Goal: Transaction & Acquisition: Purchase product/service

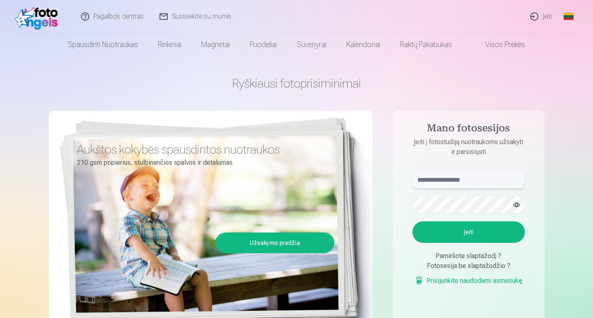
type input "**********"
click at [476, 233] on button "Įeiti" at bounding box center [468, 231] width 112 height 21
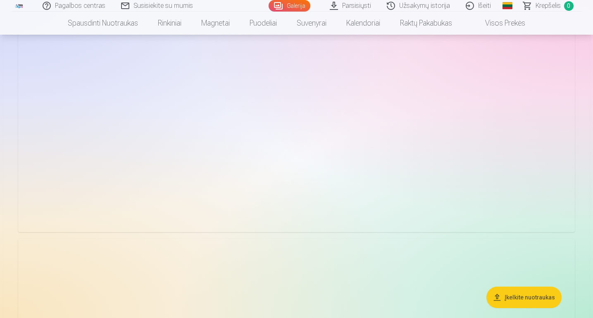
scroll to position [1145, 0]
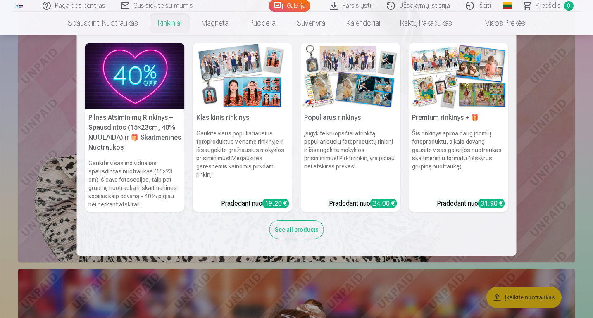
click at [436, 109] on img at bounding box center [459, 76] width 100 height 67
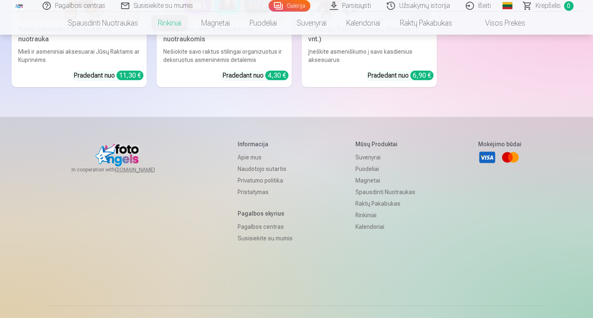
scroll to position [3118, 0]
click at [494, 24] on link "Visos prekės" at bounding box center [498, 23] width 73 height 23
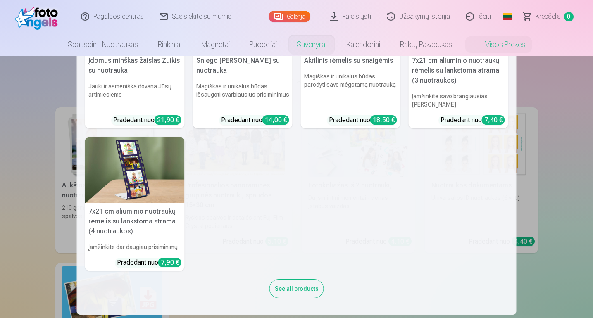
scroll to position [228, 0]
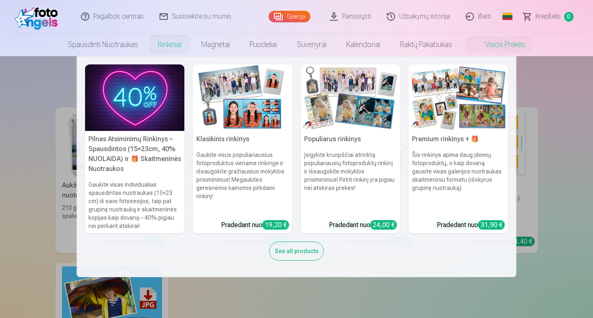
click at [458, 150] on h6 "Šis rinkinys apima daug įdomių fotoproduktų, o kaip dovaną gausite visas galeri…" at bounding box center [459, 182] width 100 height 69
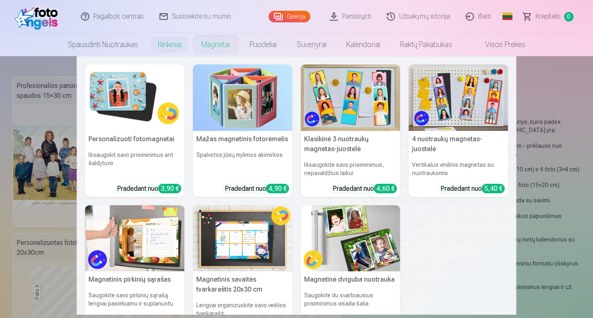
click at [357, 111] on img at bounding box center [351, 97] width 100 height 67
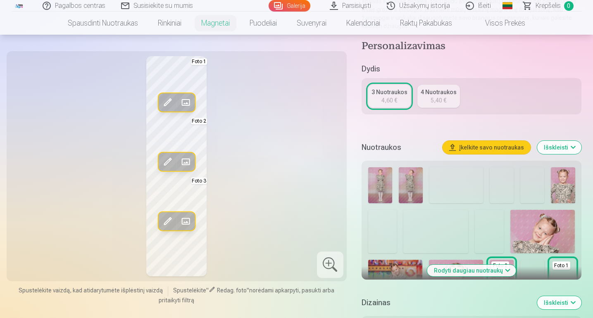
scroll to position [181, 0]
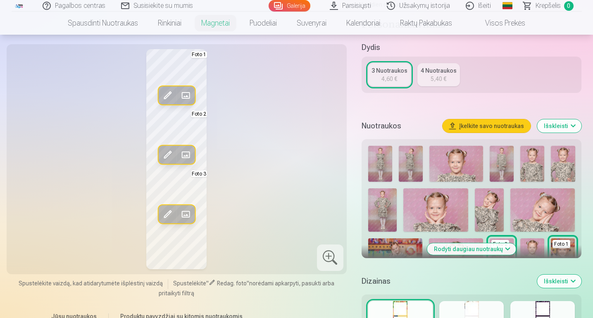
click at [483, 243] on button "Rodyti daugiau nuotraukų" at bounding box center [471, 249] width 89 height 12
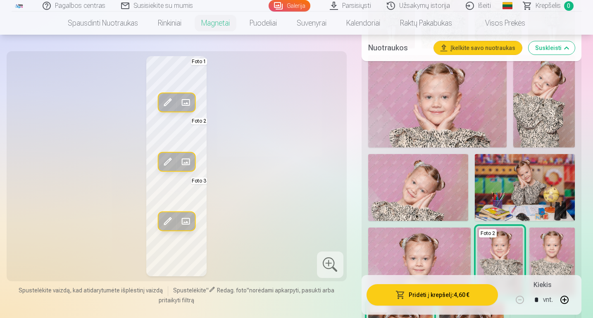
scroll to position [425, 0]
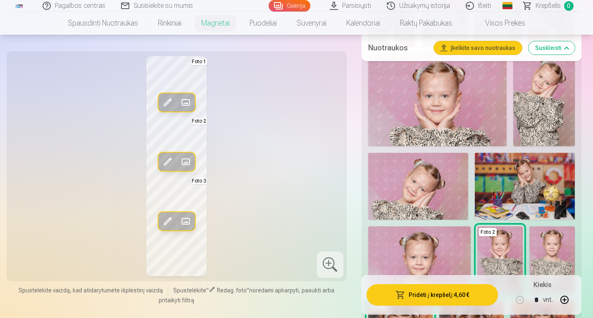
click at [433, 166] on img at bounding box center [418, 186] width 100 height 67
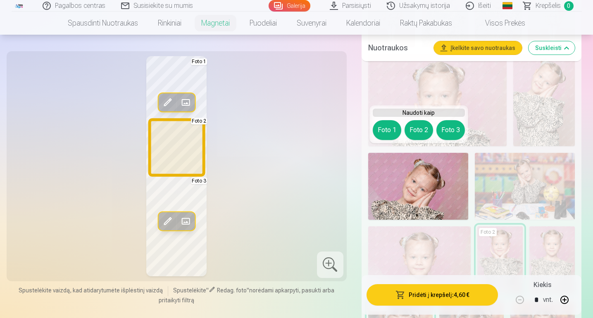
click at [419, 133] on button "Foto 2" at bounding box center [419, 130] width 29 height 20
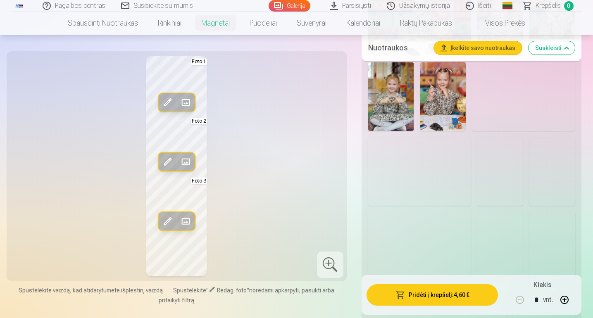
scroll to position [831, 0]
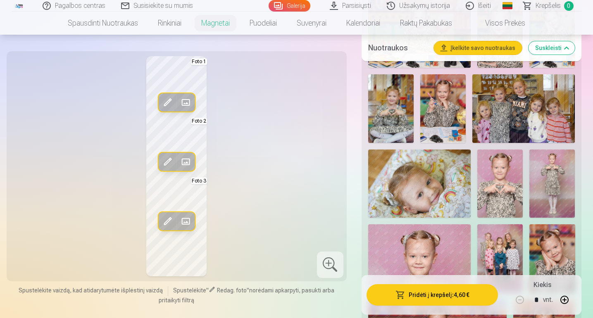
click at [407, 169] on img at bounding box center [419, 184] width 102 height 68
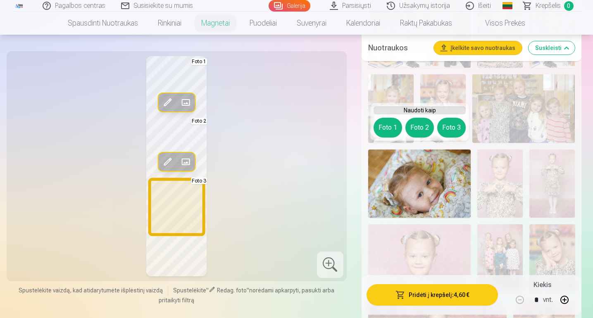
click at [451, 129] on button "Foto 3" at bounding box center [451, 128] width 29 height 20
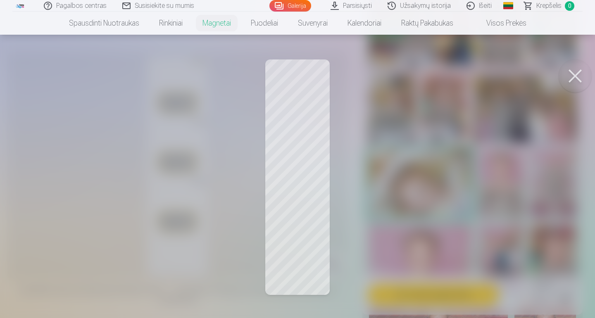
click at [577, 80] on button at bounding box center [575, 75] width 33 height 33
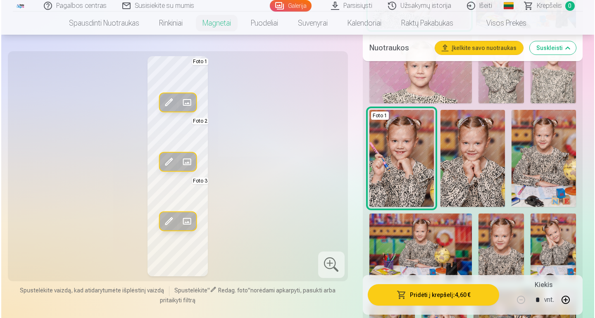
scroll to position [618, 0]
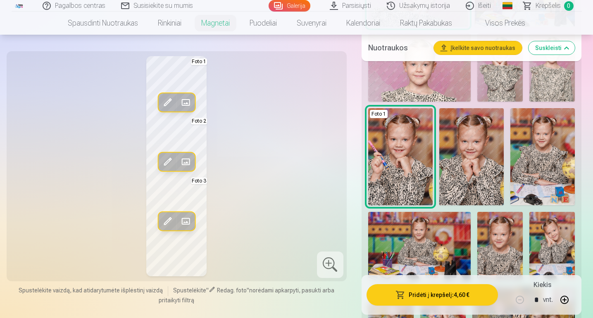
click at [564, 301] on button "button" at bounding box center [564, 300] width 20 height 20
click at [166, 101] on span at bounding box center [167, 102] width 13 height 13
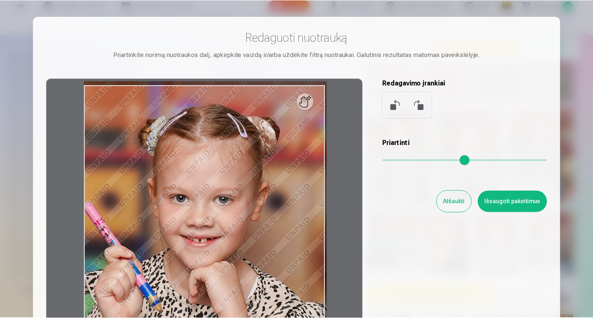
scroll to position [0, 0]
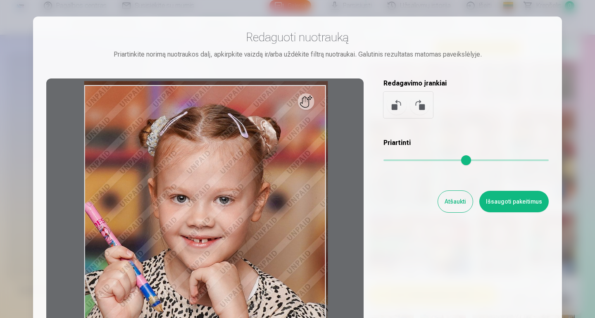
click at [456, 205] on button "Atšaukti" at bounding box center [455, 201] width 35 height 21
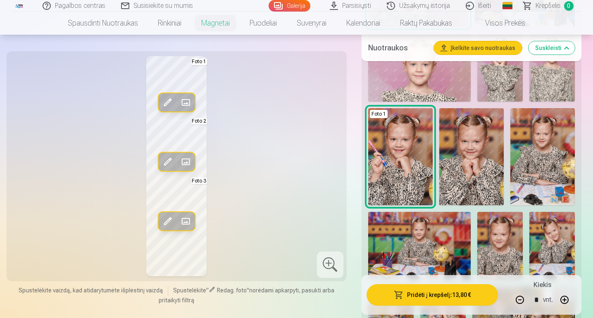
click at [184, 100] on span at bounding box center [185, 102] width 13 height 13
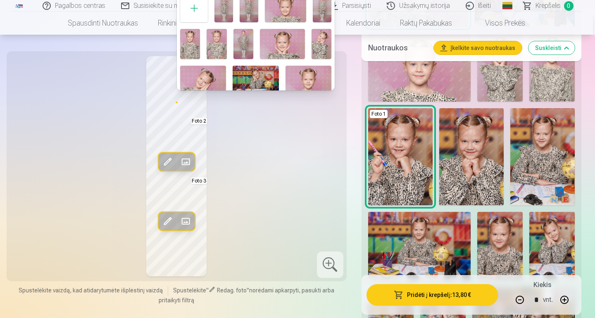
click at [280, 137] on div at bounding box center [297, 159] width 595 height 318
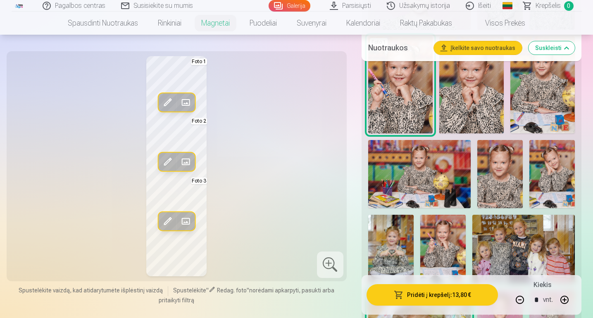
scroll to position [691, 0]
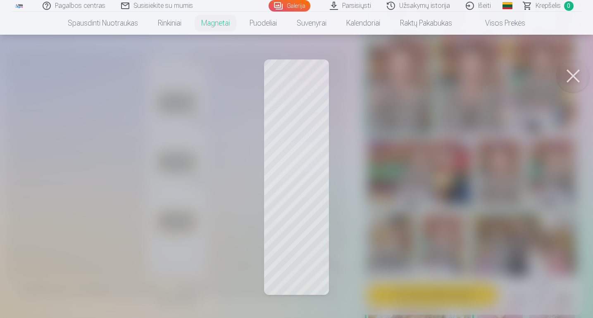
click at [173, 257] on div at bounding box center [296, 159] width 593 height 318
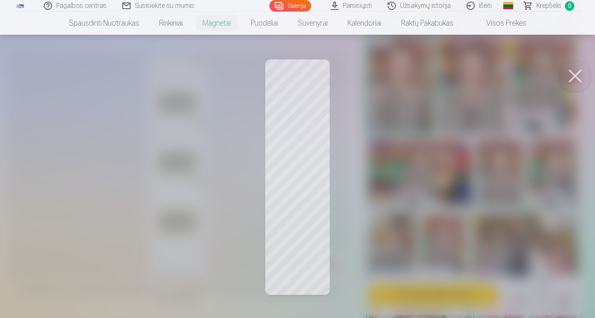
click at [576, 80] on button at bounding box center [575, 75] width 33 height 33
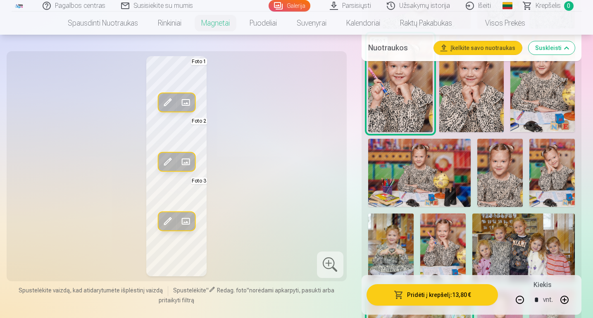
click at [546, 50] on button "Suskleisti" at bounding box center [551, 47] width 46 height 13
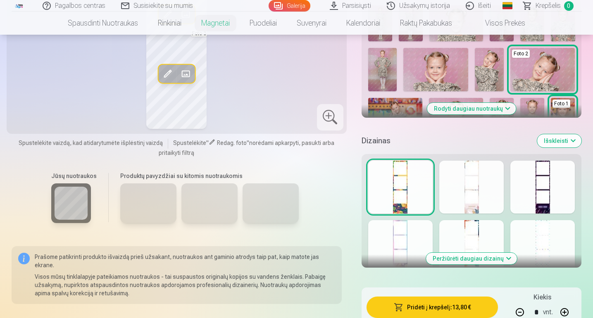
scroll to position [322, 0]
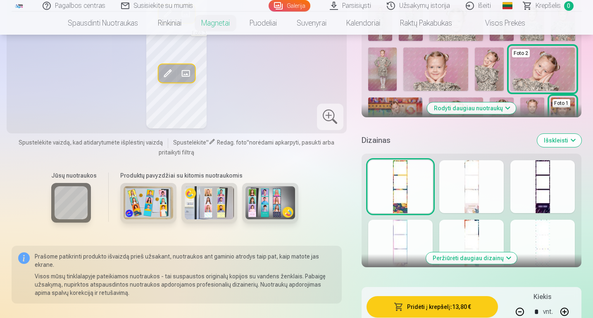
click at [481, 188] on div at bounding box center [471, 186] width 64 height 53
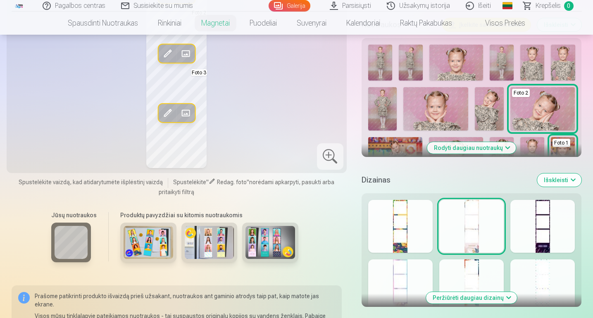
scroll to position [298, 0]
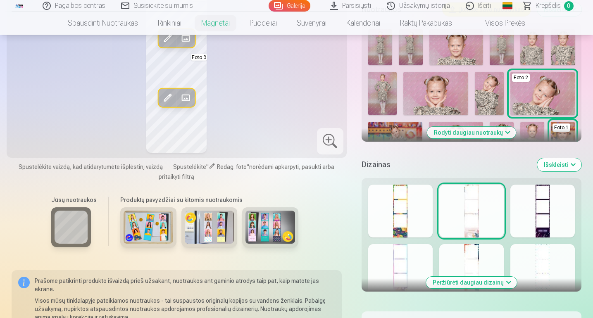
click at [554, 212] on div at bounding box center [542, 211] width 64 height 53
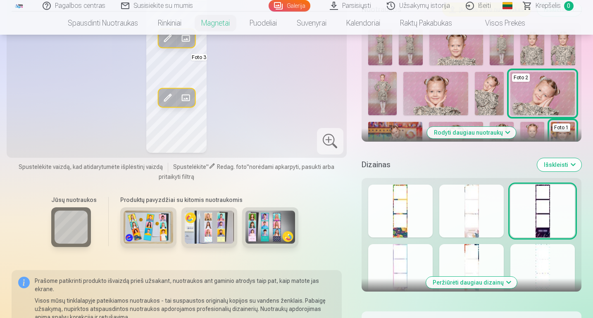
click at [405, 249] on div at bounding box center [400, 270] width 64 height 53
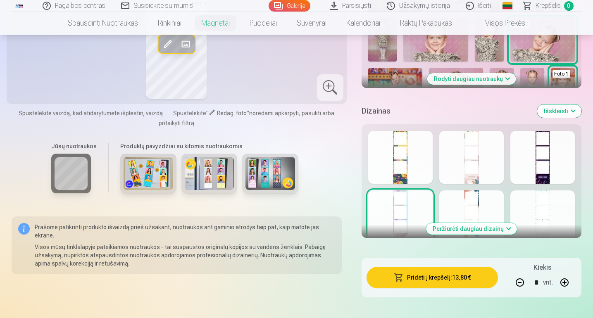
scroll to position [353, 0]
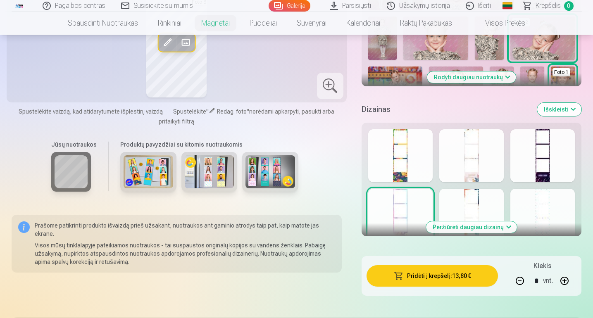
click at [474, 221] on button "Peržiūrėti daugiau dizainų" at bounding box center [471, 227] width 91 height 12
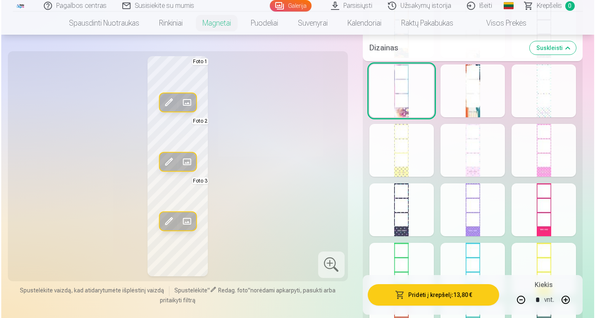
scroll to position [473, 0]
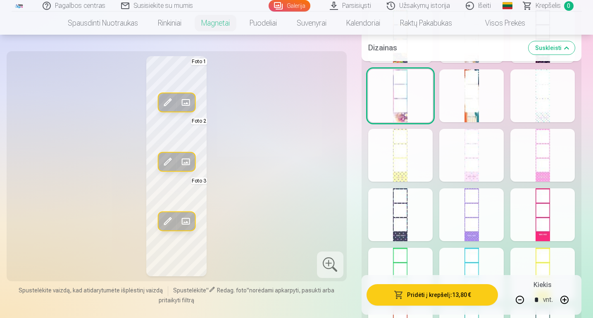
click at [466, 155] on div at bounding box center [471, 155] width 64 height 53
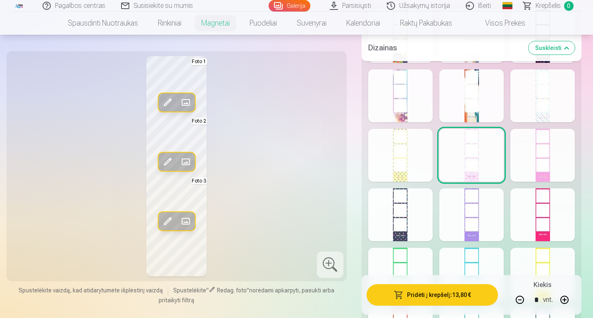
click at [450, 293] on button "Pridėti į krepšelį : 13,80 €" at bounding box center [432, 294] width 132 height 21
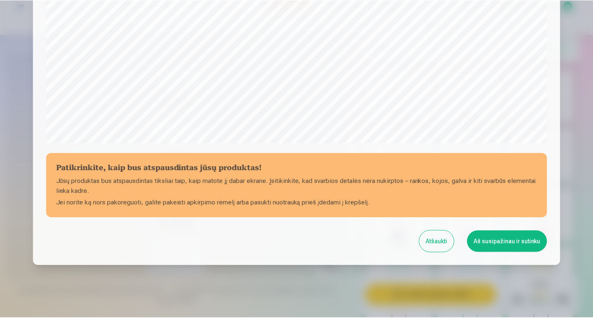
scroll to position [268, 0]
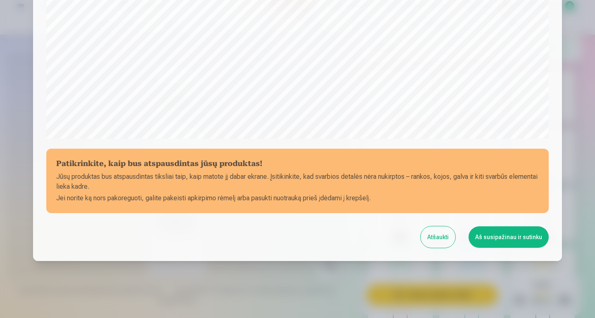
click at [495, 239] on button "Aš susipažinau ir sutinku" at bounding box center [509, 236] width 80 height 21
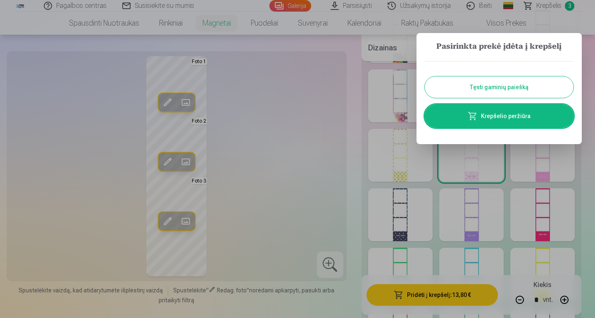
click at [478, 84] on button "Tęsti gaminių paiešką" at bounding box center [499, 86] width 149 height 21
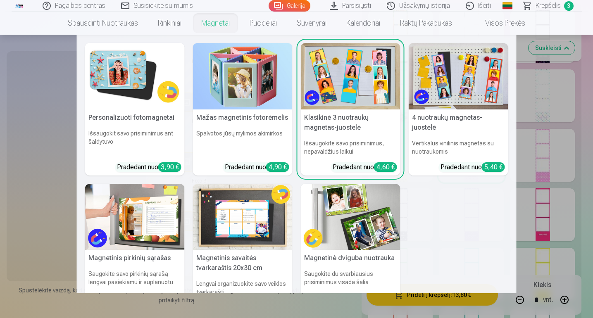
click at [238, 223] on img at bounding box center [243, 217] width 100 height 67
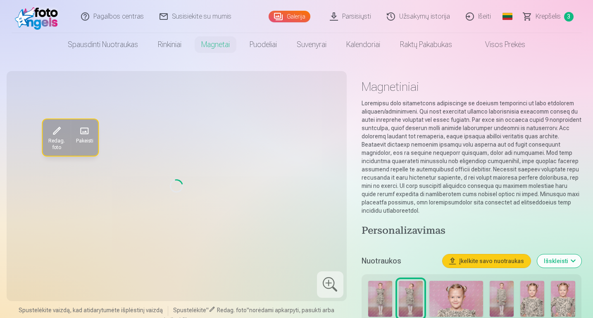
type input "*"
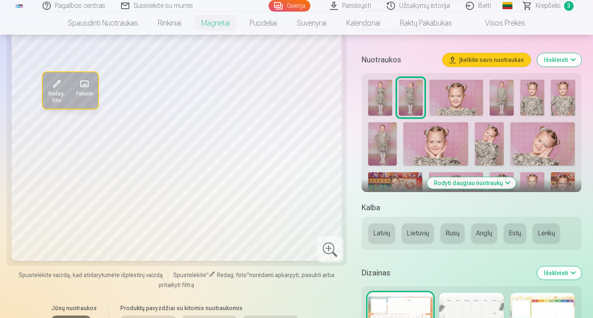
scroll to position [202, 0]
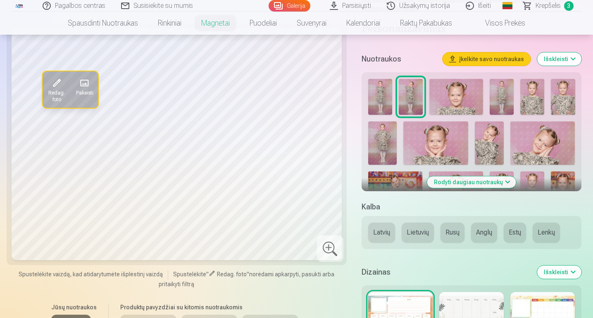
click at [417, 226] on button "Lietuvių" at bounding box center [418, 233] width 32 height 20
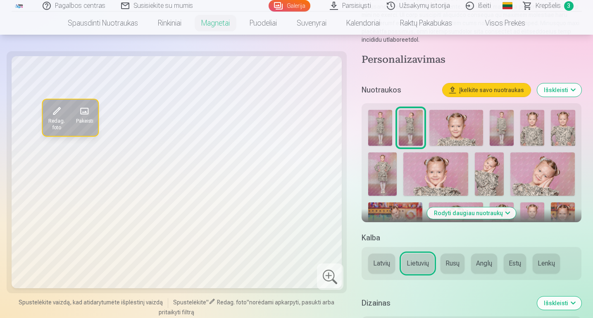
scroll to position [156, 0]
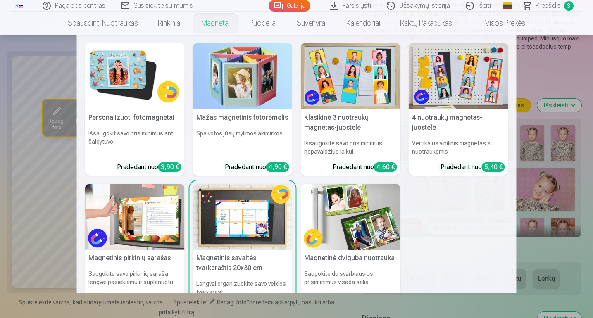
click at [255, 221] on img at bounding box center [243, 217] width 100 height 67
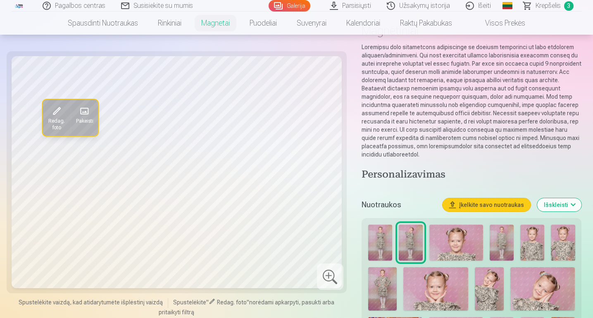
scroll to position [0, 0]
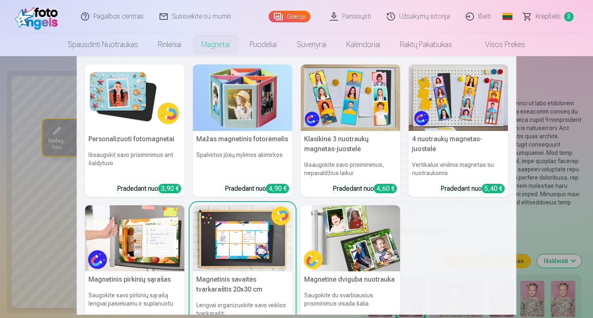
click at [247, 240] on img at bounding box center [243, 238] width 100 height 67
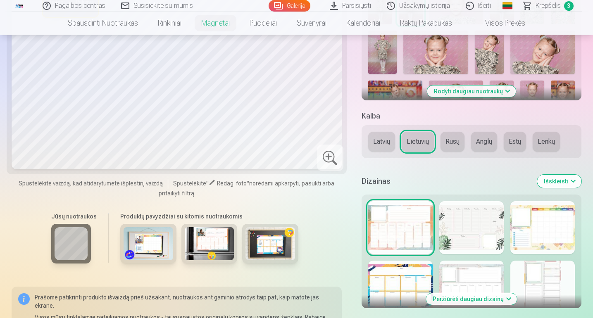
scroll to position [305, 0]
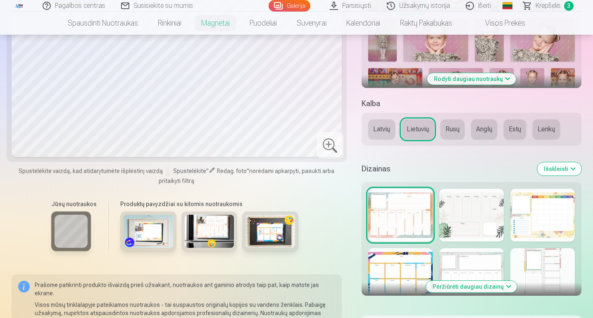
click at [418, 261] on div at bounding box center [400, 274] width 64 height 53
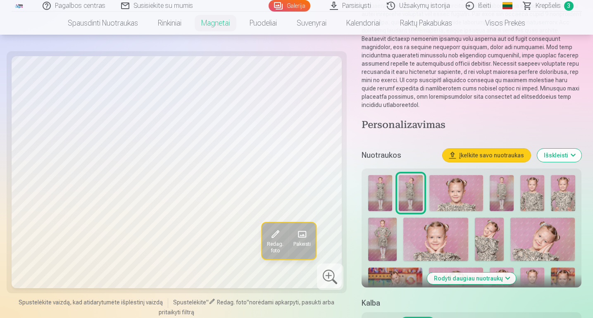
scroll to position [105, 0]
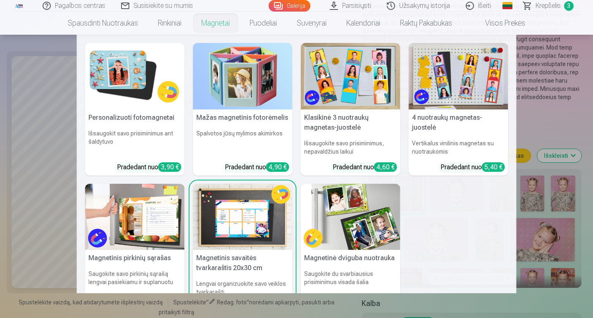
click at [225, 21] on link "Magnetai" at bounding box center [215, 23] width 48 height 23
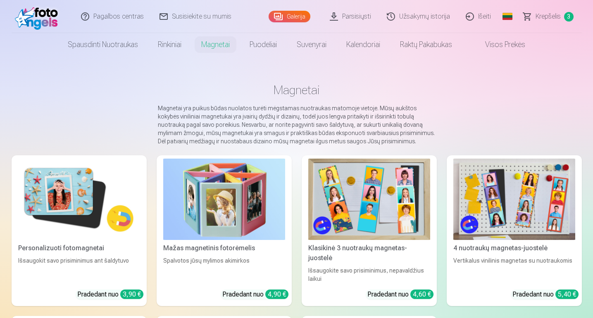
click at [225, 21] on div "Pagalbos centras Susisiekite su mumis Galerija Parsisiųsti Užsakymų istorija Iš…" at bounding box center [297, 16] width 570 height 33
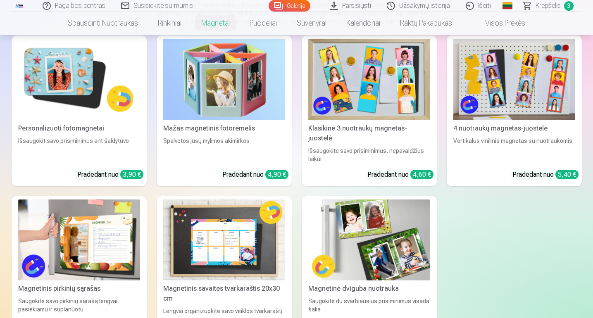
scroll to position [120, 0]
click at [94, 227] on img at bounding box center [79, 240] width 122 height 81
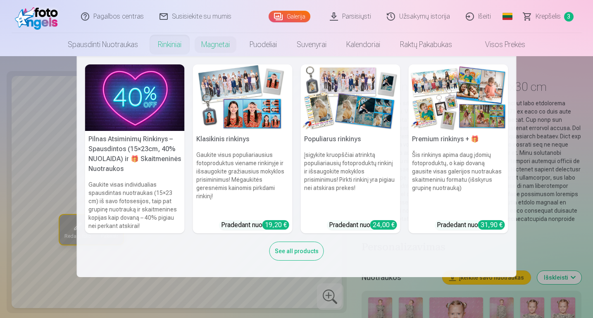
click at [138, 109] on img at bounding box center [135, 97] width 100 height 67
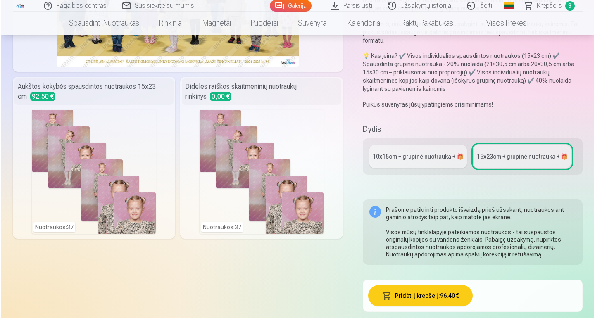
scroll to position [164, 0]
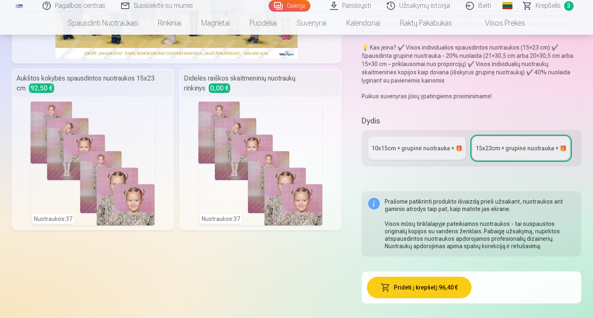
click at [91, 157] on div "Nuotraukos : 37" at bounding box center [93, 164] width 124 height 124
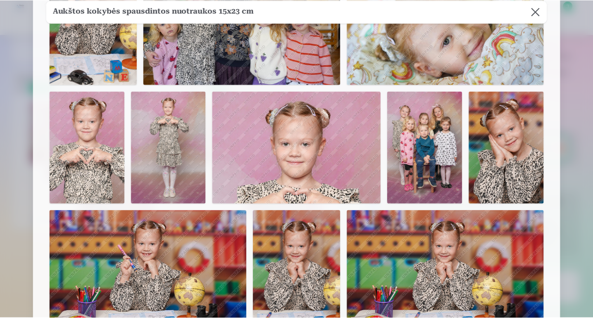
scroll to position [552, 0]
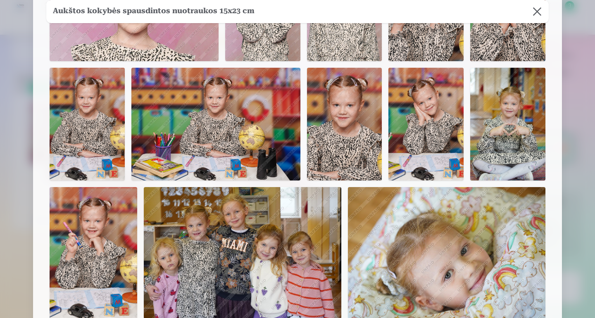
click at [540, 13] on button at bounding box center [537, 11] width 23 height 23
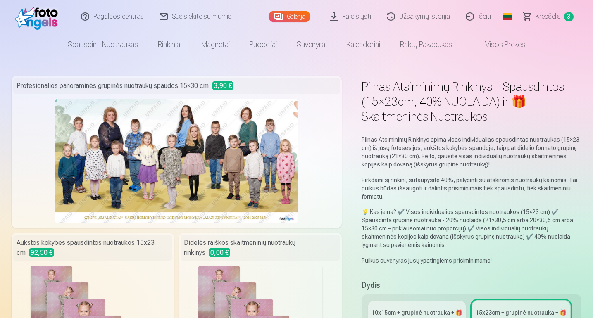
scroll to position [0, 0]
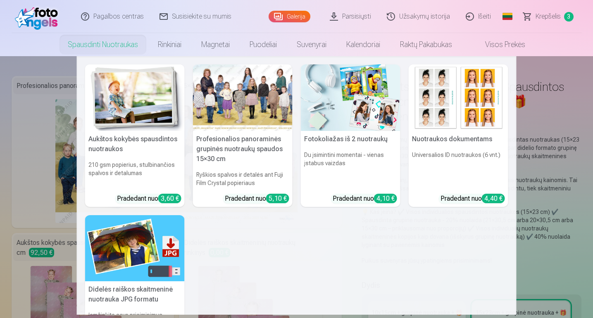
click at [135, 107] on img at bounding box center [135, 97] width 100 height 67
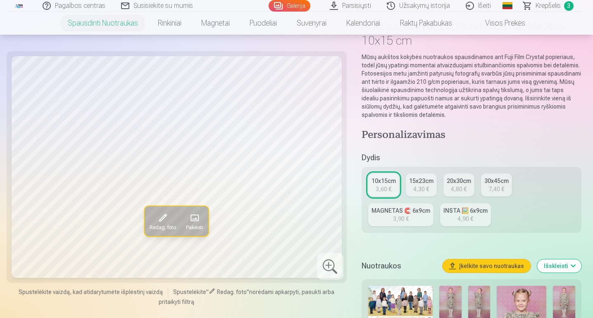
scroll to position [62, 0]
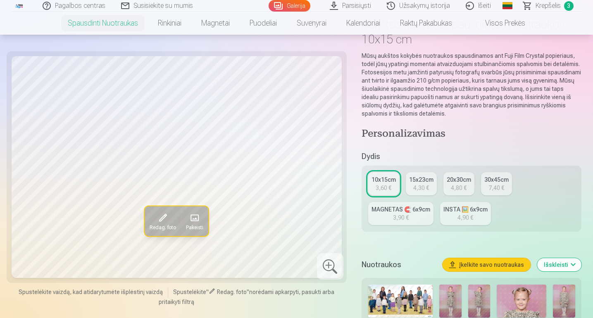
click at [418, 183] on div "15x23cm" at bounding box center [421, 180] width 24 height 8
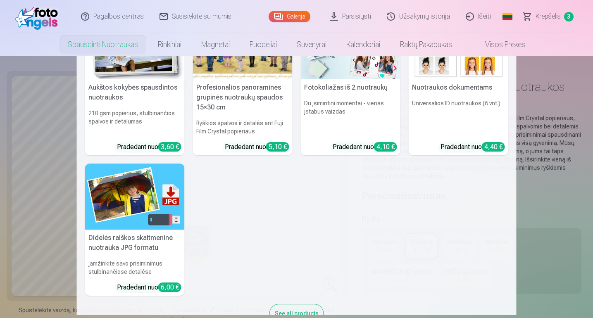
scroll to position [59, 0]
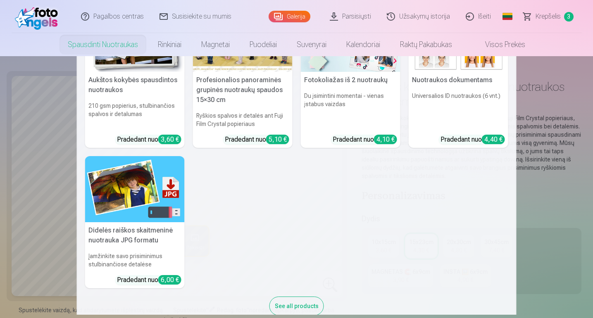
click at [136, 212] on img at bounding box center [135, 189] width 100 height 67
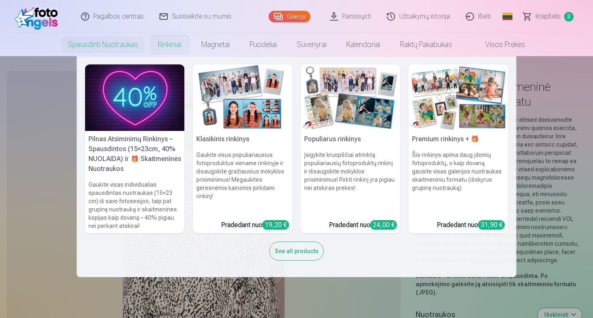
click at [166, 44] on link "Rinkiniai" at bounding box center [169, 44] width 43 height 23
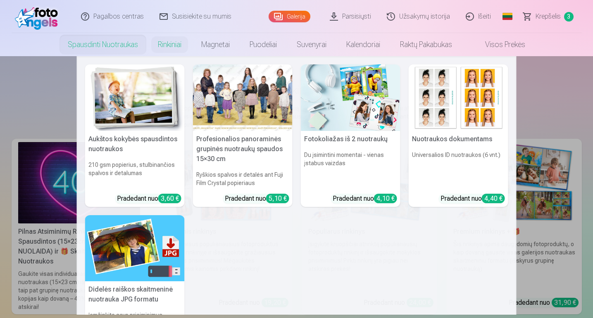
click at [134, 78] on img at bounding box center [135, 97] width 100 height 67
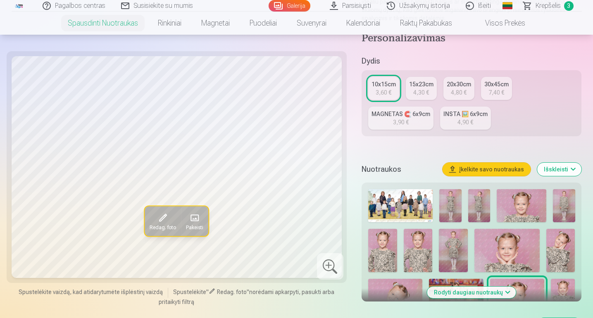
scroll to position [181, 0]
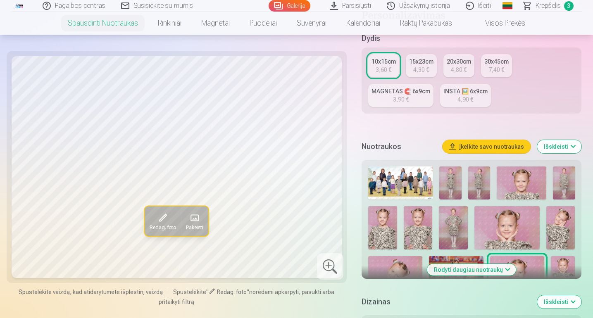
click at [450, 181] on img at bounding box center [450, 183] width 22 height 33
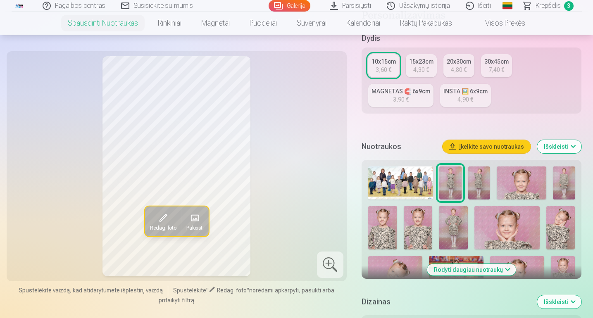
click at [473, 176] on img at bounding box center [479, 183] width 22 height 33
click at [457, 175] on img at bounding box center [450, 183] width 22 height 33
click at [483, 180] on img at bounding box center [479, 183] width 22 height 33
click at [506, 178] on img at bounding box center [522, 183] width 50 height 33
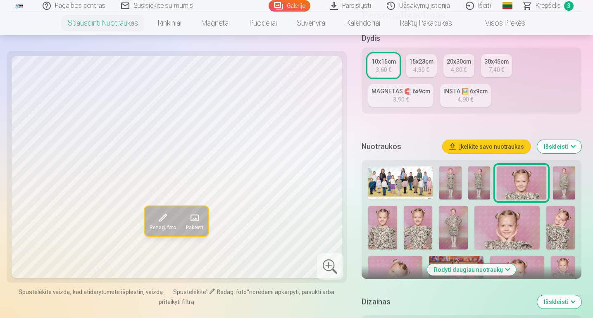
click at [455, 179] on img at bounding box center [450, 183] width 22 height 33
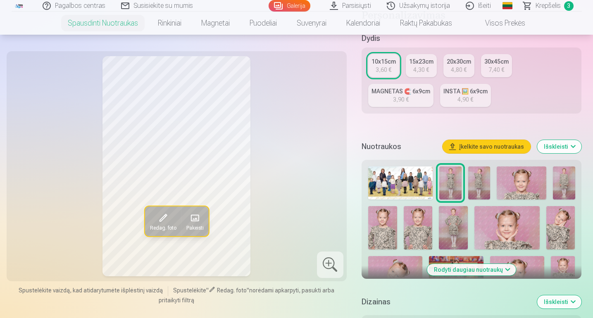
click at [564, 185] on img at bounding box center [564, 183] width 22 height 33
click at [386, 228] on img at bounding box center [382, 227] width 29 height 43
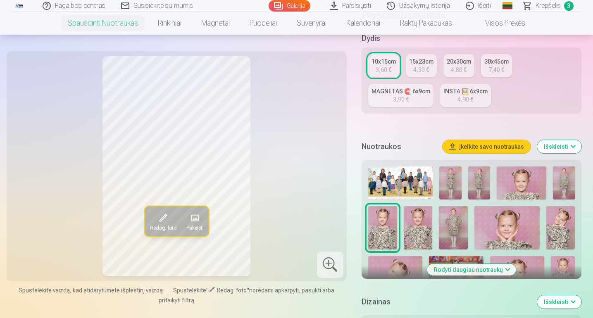
click at [421, 231] on img at bounding box center [418, 227] width 29 height 43
click at [447, 230] on img at bounding box center [453, 227] width 29 height 43
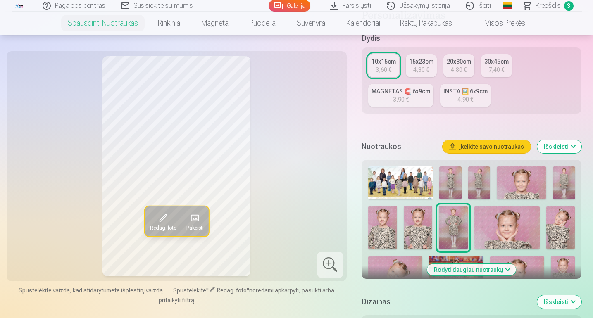
click at [492, 227] on img at bounding box center [506, 227] width 65 height 43
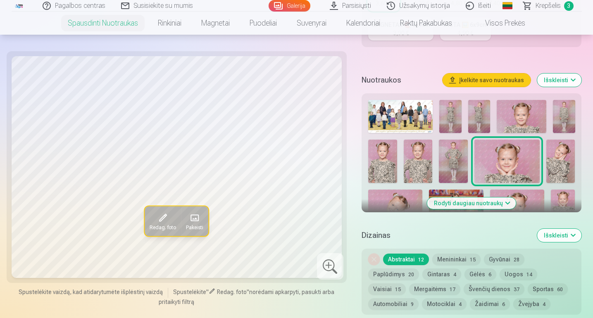
scroll to position [249, 0]
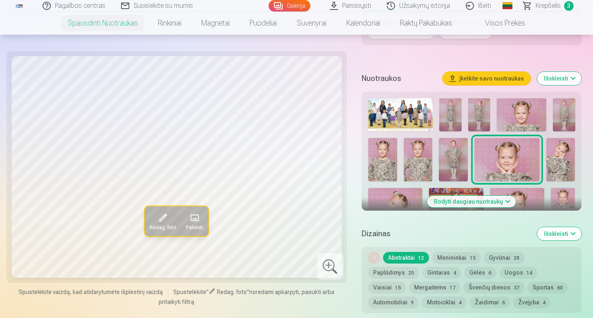
click at [498, 204] on button "Rodyti daugiau nuotraukų" at bounding box center [471, 202] width 89 height 12
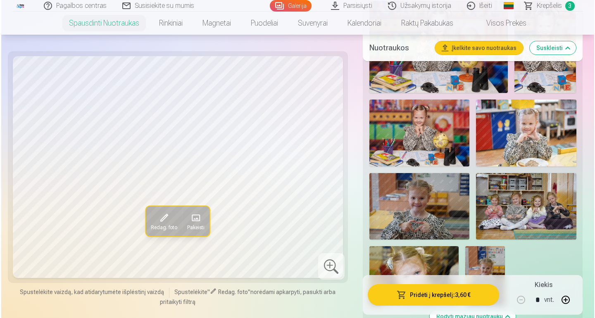
scroll to position [1259, 0]
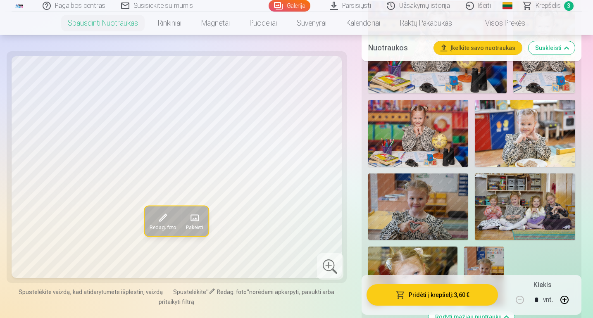
click at [515, 226] on img at bounding box center [525, 207] width 100 height 67
click at [465, 297] on button "Pridėti į krepšelį : 3,60 €" at bounding box center [432, 294] width 132 height 21
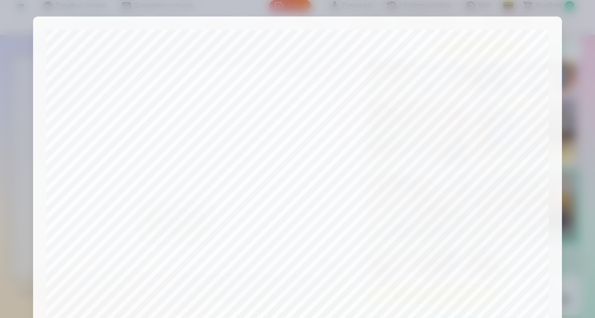
scroll to position [277, 0]
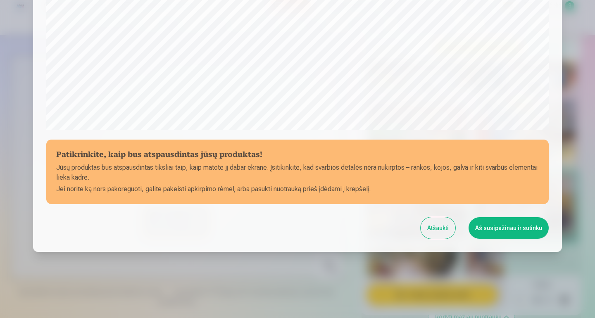
click at [497, 224] on button "Aš susipažinau ir sutinku" at bounding box center [509, 227] width 80 height 21
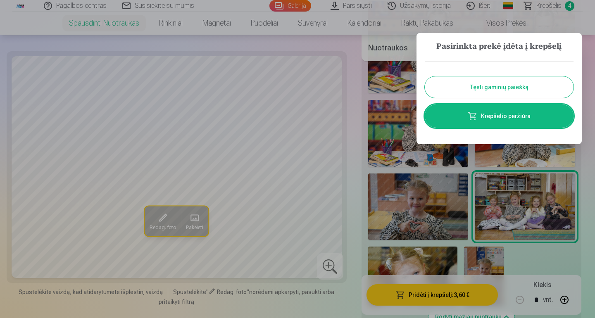
click at [500, 90] on button "Tęsti gaminių paiešką" at bounding box center [499, 86] width 149 height 21
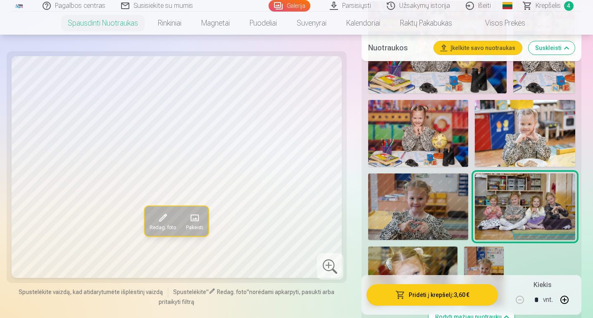
click at [435, 130] on img at bounding box center [418, 133] width 100 height 67
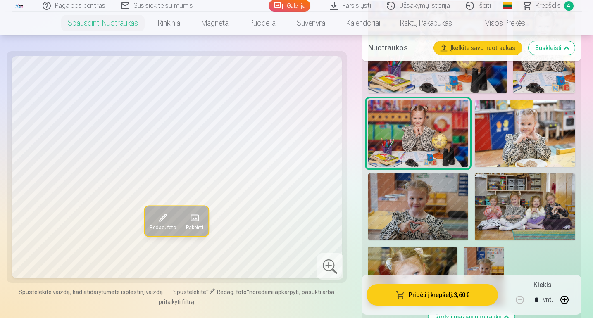
click at [440, 299] on button "Pridėti į krepšelį : 3,60 €" at bounding box center [432, 294] width 132 height 21
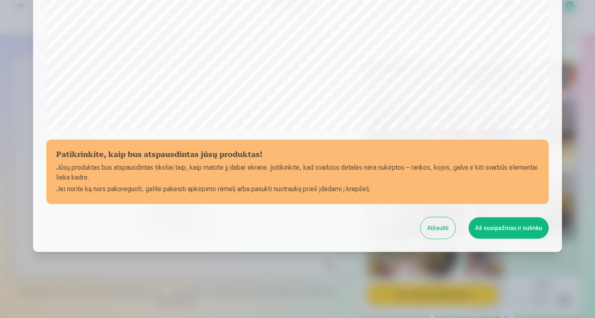
click at [505, 227] on button "Aš susipažinau ir sutinku" at bounding box center [509, 227] width 80 height 21
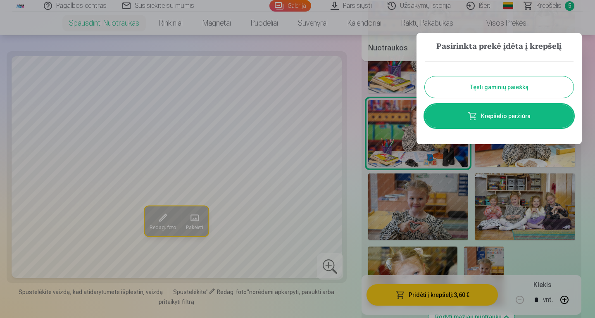
click at [490, 81] on button "Tęsti gaminių paiešką" at bounding box center [499, 86] width 149 height 21
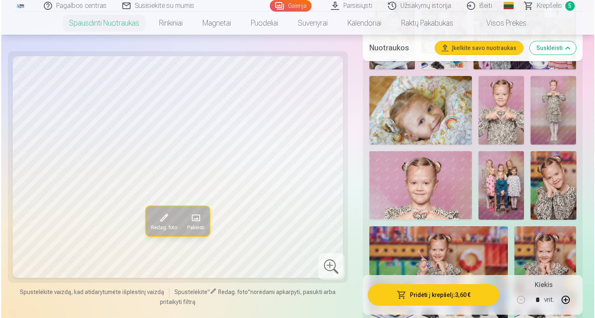
scroll to position [1033, 0]
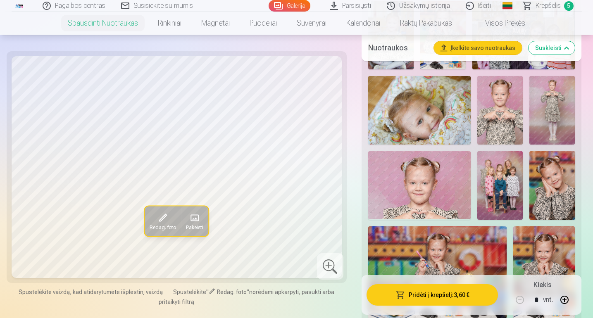
click at [553, 190] on img at bounding box center [551, 185] width 45 height 69
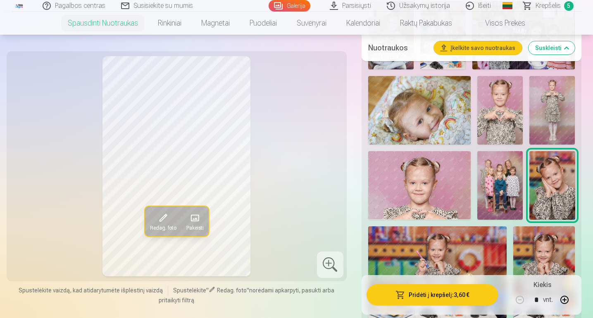
click at [451, 298] on button "Pridėti į krepšelį : 3,60 €" at bounding box center [432, 294] width 132 height 21
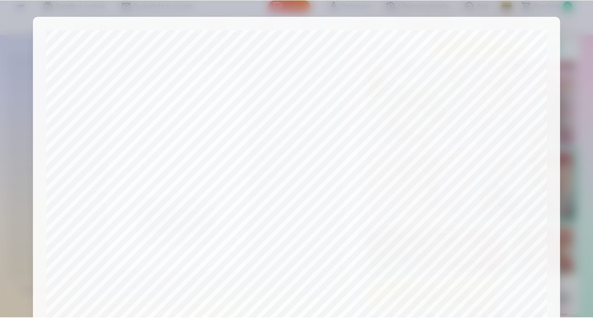
scroll to position [277, 0]
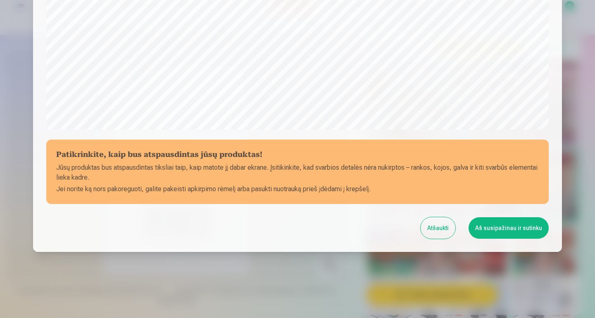
click at [498, 228] on button "Aš susipažinau ir sutinku" at bounding box center [509, 227] width 80 height 21
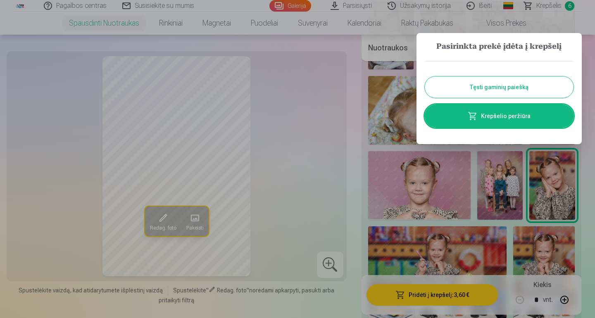
click at [486, 81] on button "Tęsti gaminių paiešką" at bounding box center [499, 86] width 149 height 21
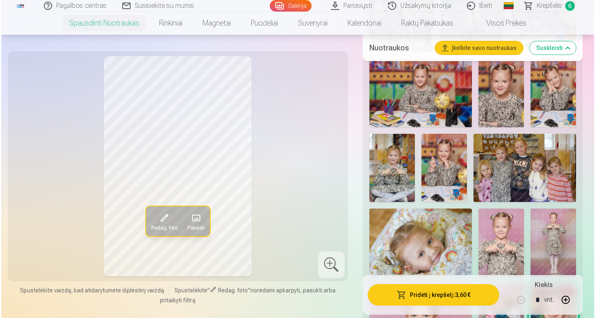
scroll to position [897, 0]
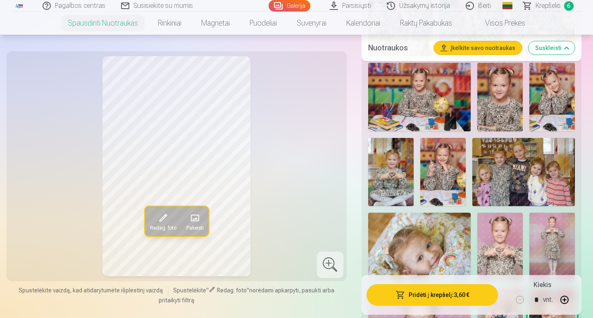
click at [452, 164] on img at bounding box center [442, 172] width 45 height 68
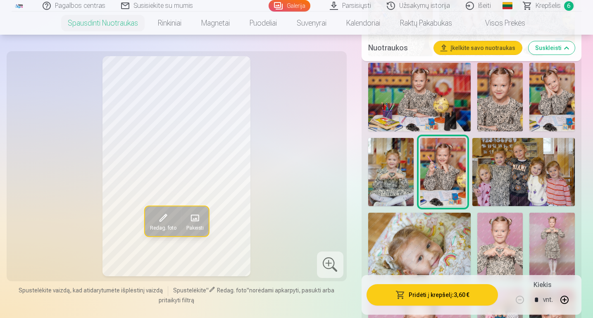
click at [455, 298] on button "Pridėti į krepšelį : 3,60 €" at bounding box center [432, 294] width 132 height 21
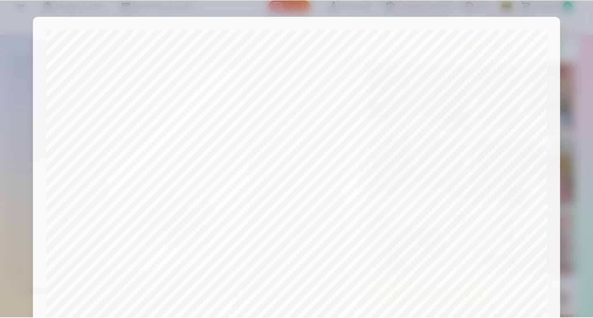
scroll to position [277, 0]
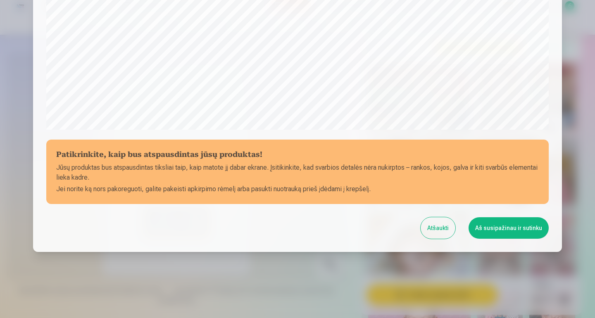
click at [496, 230] on button "Aš susipažinau ir sutinku" at bounding box center [509, 227] width 80 height 21
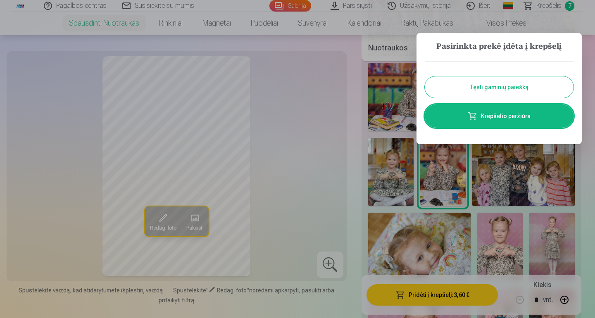
click at [492, 91] on button "Tęsti gaminių paiešką" at bounding box center [499, 86] width 149 height 21
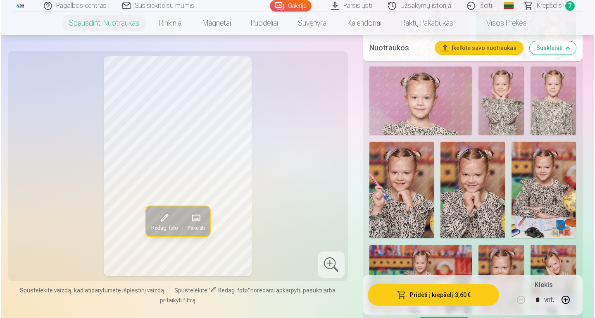
scroll to position [714, 0]
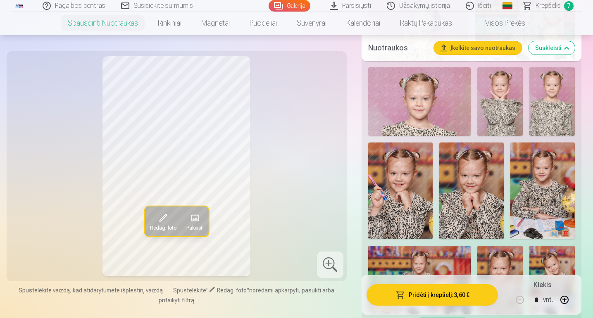
click at [471, 194] on img at bounding box center [471, 191] width 64 height 97
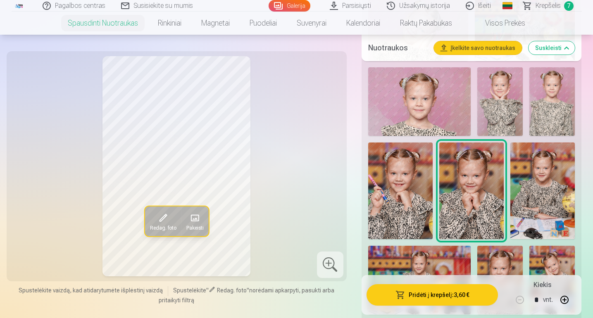
click at [443, 293] on button "Pridėti į krepšelį : 3,60 €" at bounding box center [432, 294] width 132 height 21
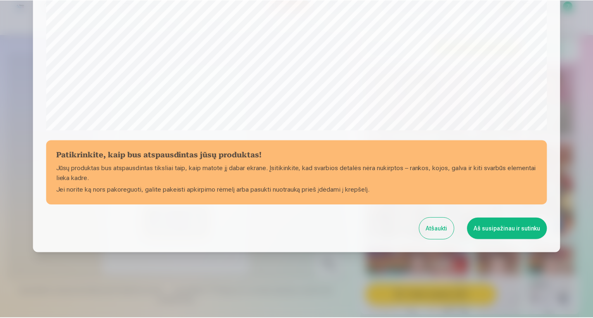
scroll to position [277, 0]
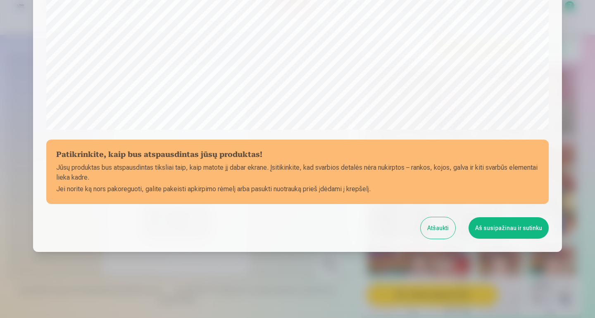
click at [504, 230] on button "Aš susipažinau ir sutinku" at bounding box center [509, 227] width 80 height 21
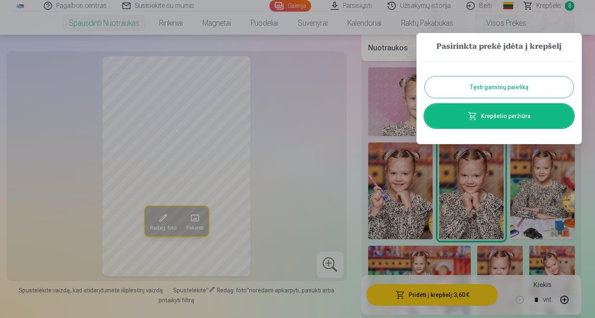
click at [488, 86] on button "Tęsti gaminių paiešką" at bounding box center [499, 86] width 149 height 21
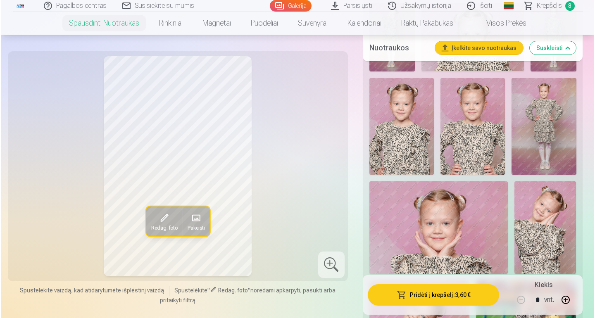
scroll to position [422, 0]
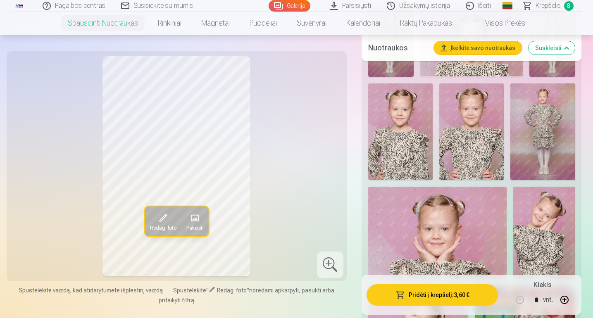
click at [551, 240] on img at bounding box center [544, 233] width 62 height 93
click at [460, 292] on button "Pridėti į krepšelį : 3,60 €" at bounding box center [432, 294] width 132 height 21
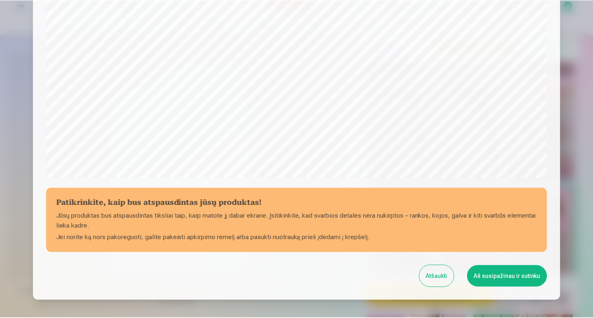
scroll to position [277, 0]
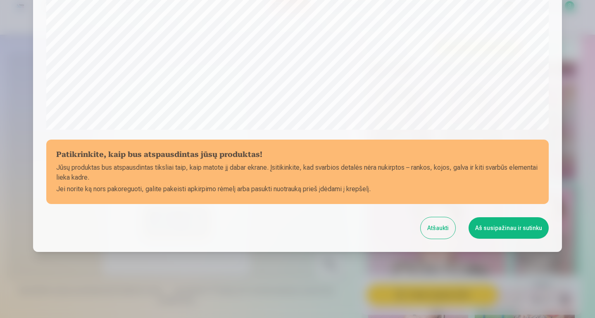
click at [497, 228] on button "Aš susipažinau ir sutinku" at bounding box center [509, 227] width 80 height 21
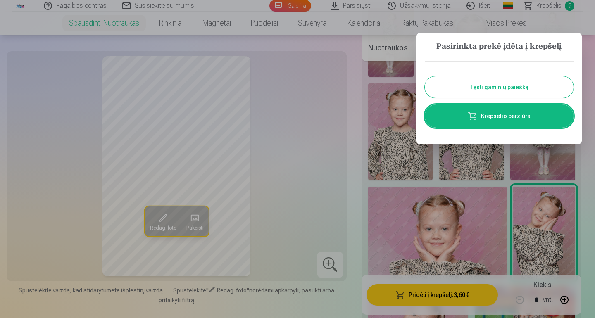
click at [503, 92] on button "Tęsti gaminių paiešką" at bounding box center [499, 86] width 149 height 21
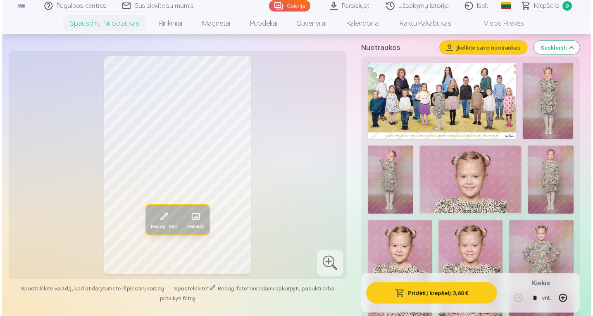
scroll to position [218, 0]
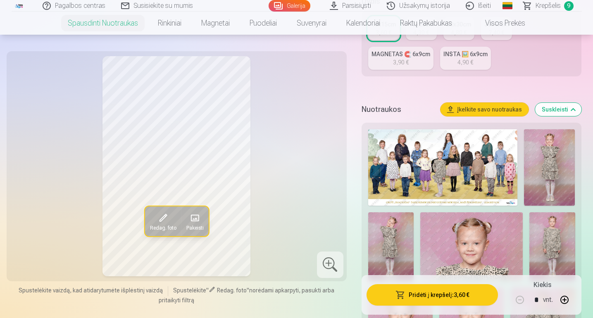
click at [458, 164] on img at bounding box center [442, 167] width 149 height 76
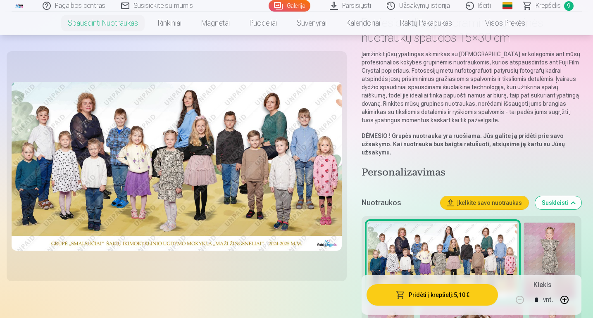
scroll to position [64, 0]
click at [455, 297] on button "Pridėti į krepšelį : 5,10 €" at bounding box center [432, 294] width 132 height 21
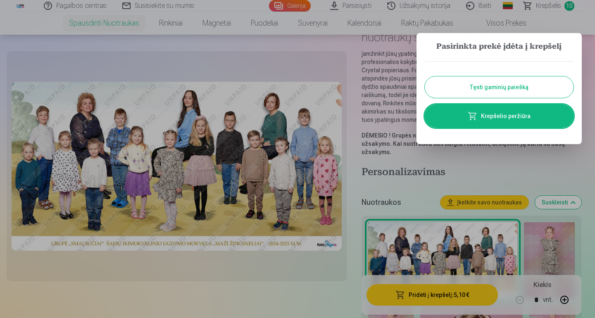
click at [495, 112] on link "Krepšelio peržiūra" at bounding box center [499, 116] width 149 height 23
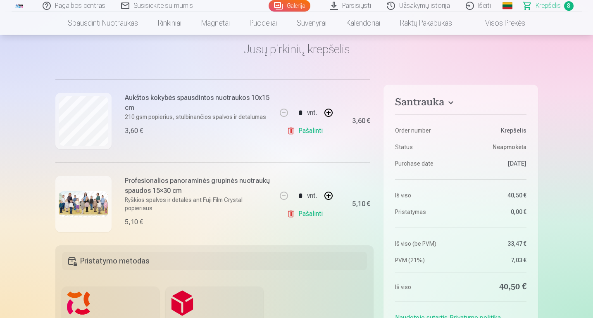
scroll to position [577, 0]
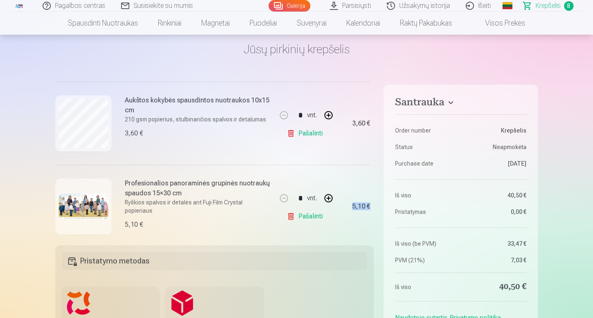
drag, startPoint x: 374, startPoint y: 207, endPoint x: 373, endPoint y: 201, distance: 6.6
click at [373, 201] on div "Mes dovanojame jums visas skaitmenines portretines nuotraukas. * Užsisakius už …" at bounding box center [214, 155] width 319 height 159
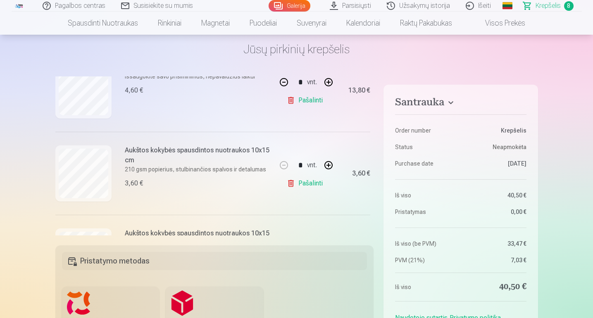
scroll to position [112, 0]
click at [293, 180] on link "Pašalinti" at bounding box center [306, 183] width 39 height 17
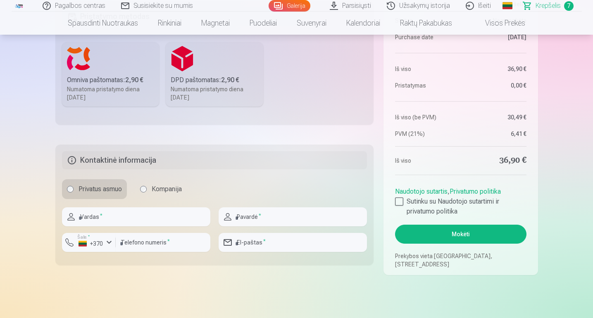
scroll to position [286, 0]
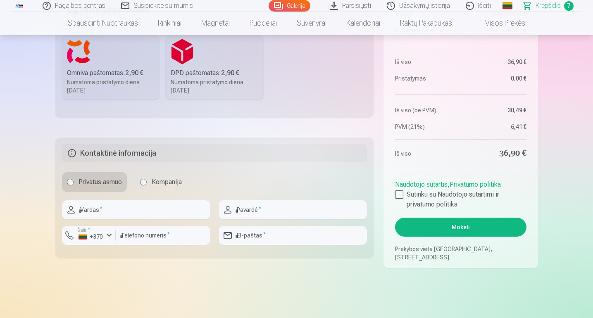
click at [455, 225] on button "Mokėti" at bounding box center [460, 227] width 131 height 19
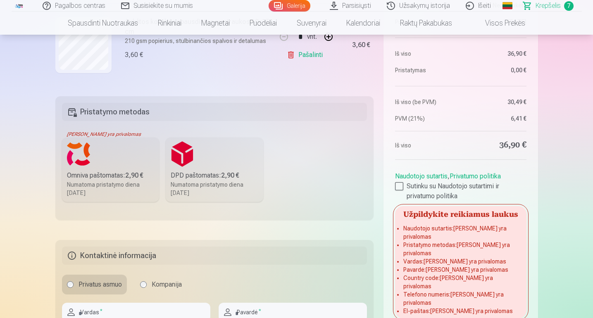
scroll to position [182, 0]
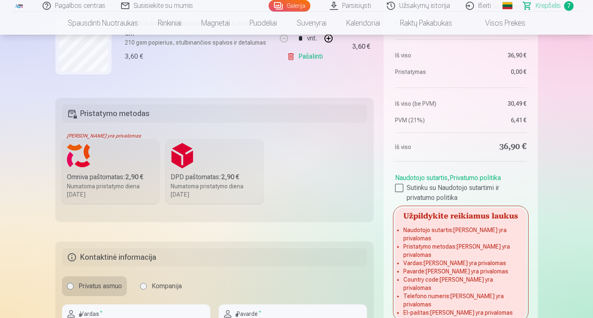
click at [98, 169] on label "Omniva paštomatas : 2,90 € Numatoma pristatymo diena 2025.09.27." at bounding box center [111, 171] width 98 height 64
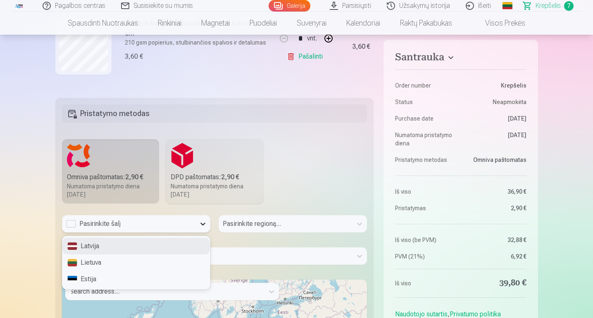
click at [206, 226] on icon at bounding box center [203, 224] width 8 height 8
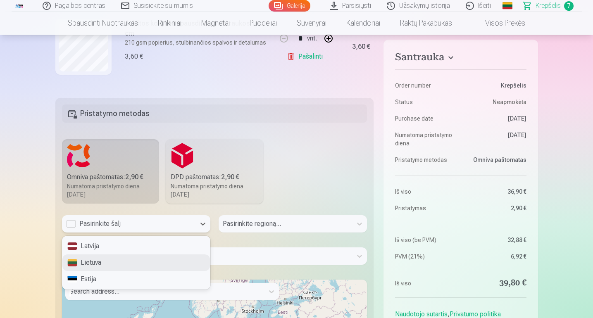
click at [179, 257] on div "Lietuva" at bounding box center [136, 263] width 148 height 17
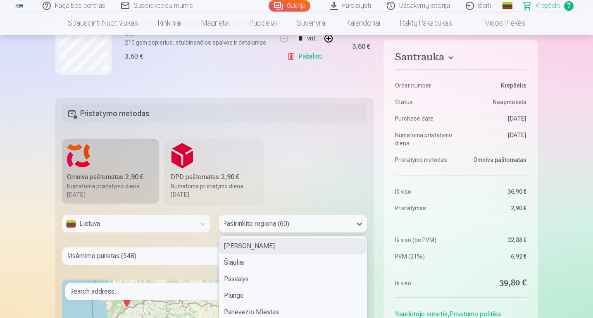
click at [310, 224] on div "Siauliu Miestas, 1 of 60. 60 results available. Use Up and Down to choose optio…" at bounding box center [293, 223] width 148 height 17
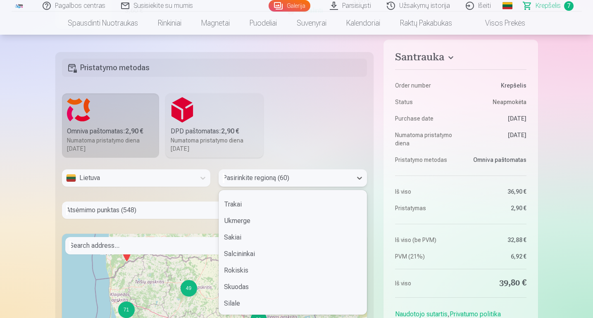
scroll to position [871, 0]
click at [275, 224] on div "Sakiai" at bounding box center [293, 222] width 148 height 17
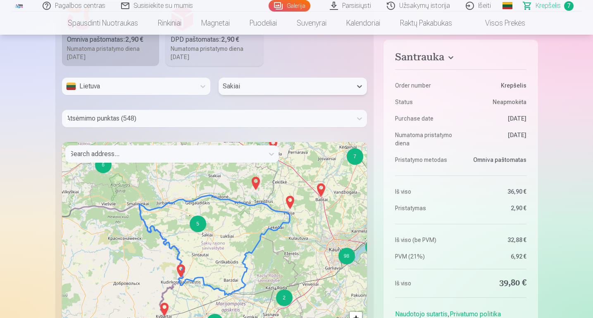
scroll to position [308, 0]
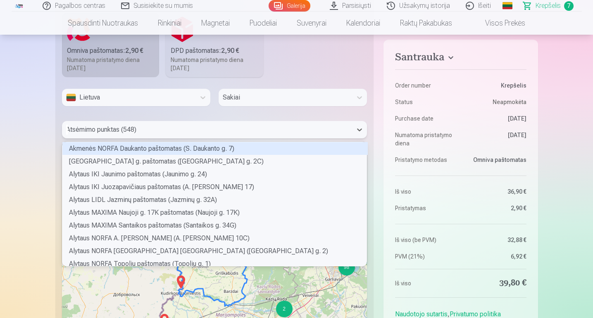
click at [351, 130] on div "Atsėmimo punktas (548)" at bounding box center [207, 129] width 290 height 17
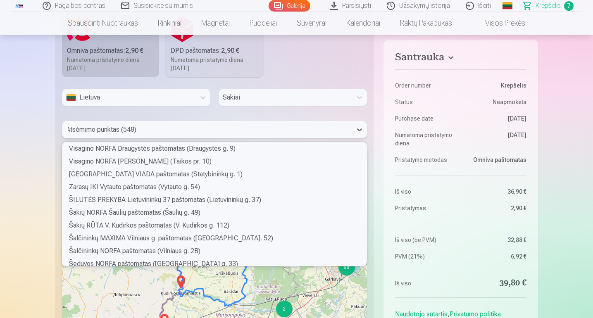
scroll to position [6392, 0]
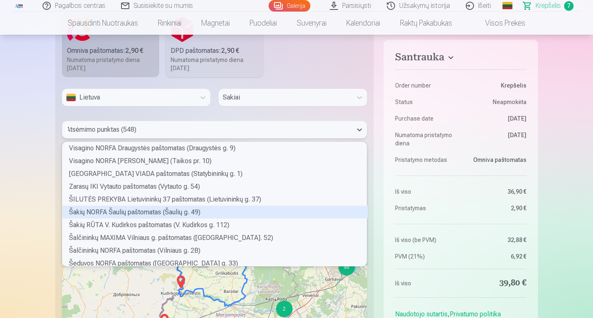
click at [267, 212] on div "Šakių NORFA Šaulių paštomatas (Šaulių g. 49)" at bounding box center [214, 212] width 305 height 13
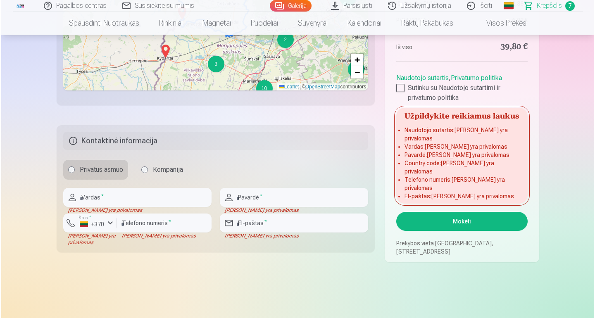
scroll to position [578, 0]
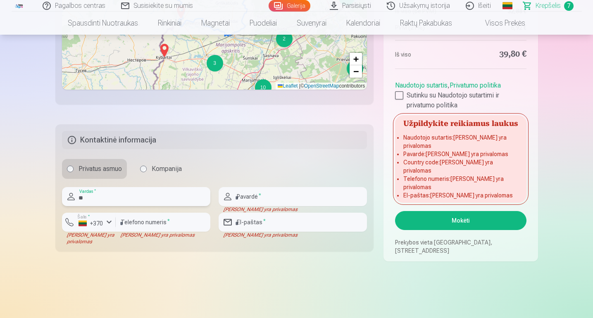
type input "*"
type input "****"
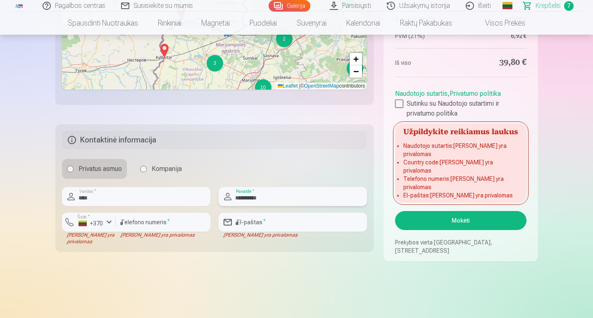
type input "**********"
click at [163, 221] on input "number" at bounding box center [163, 222] width 95 height 19
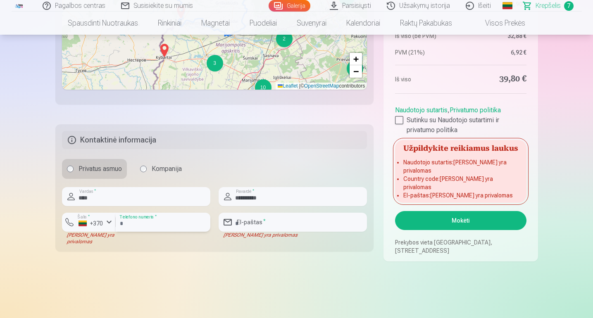
type input "********"
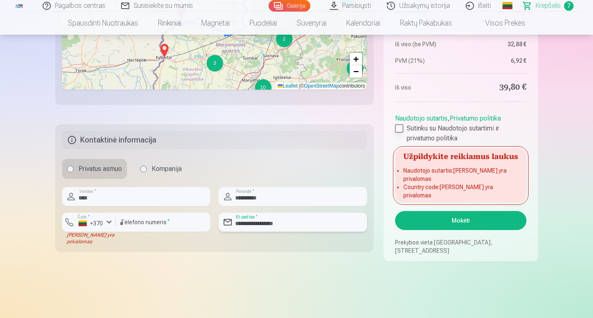
type input "**********"
click at [399, 133] on div at bounding box center [399, 128] width 8 height 8
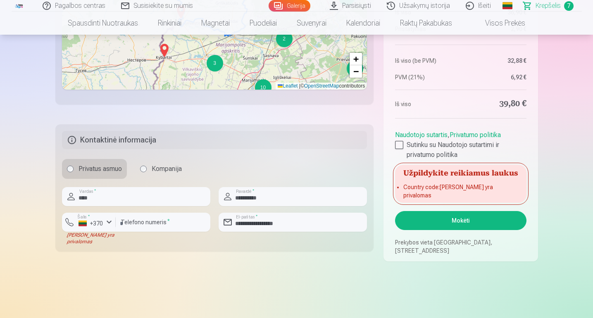
click at [461, 223] on button "Mokėti" at bounding box center [460, 220] width 131 height 19
click at [105, 221] on div "button" at bounding box center [109, 222] width 10 height 10
click at [109, 242] on li "+370 Lietuva" at bounding box center [106, 241] width 75 height 17
click at [452, 225] on button "Mokėti" at bounding box center [460, 220] width 131 height 19
